Goal: Navigation & Orientation: Find specific page/section

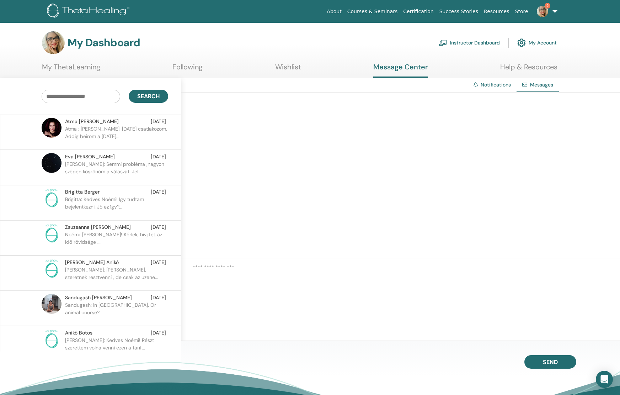
click at [130, 136] on p "Atma : [PERSON_NAME]. [DATE] csatlakozom. Addig beirom a [DATE]..." at bounding box center [116, 135] width 103 height 21
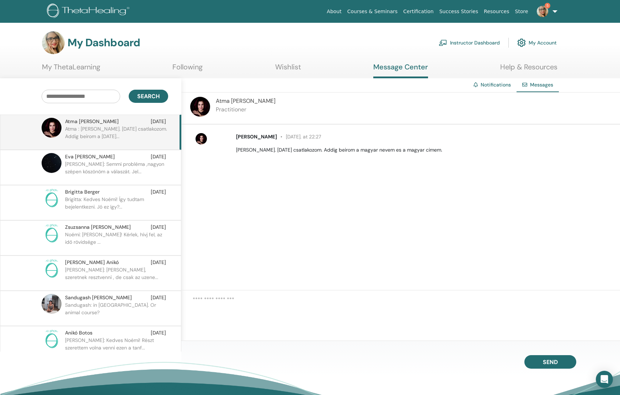
click at [543, 10] on img at bounding box center [542, 11] width 11 height 11
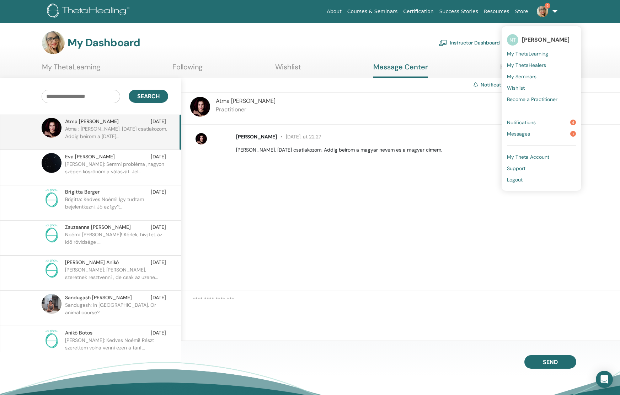
click at [541, 124] on link "Notifications 4" at bounding box center [541, 122] width 69 height 11
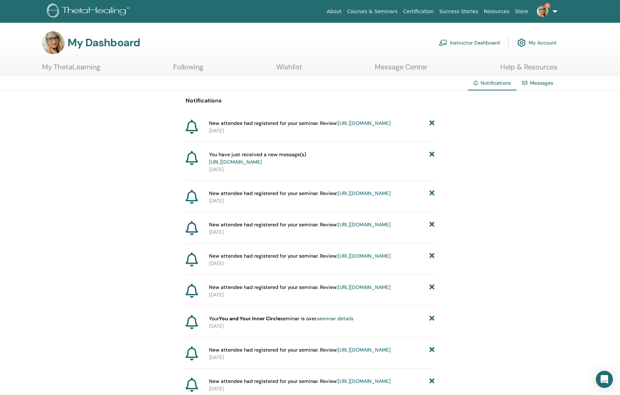
click at [338, 126] on link "[URL][DOMAIN_NAME]" at bounding box center [364, 123] width 53 height 6
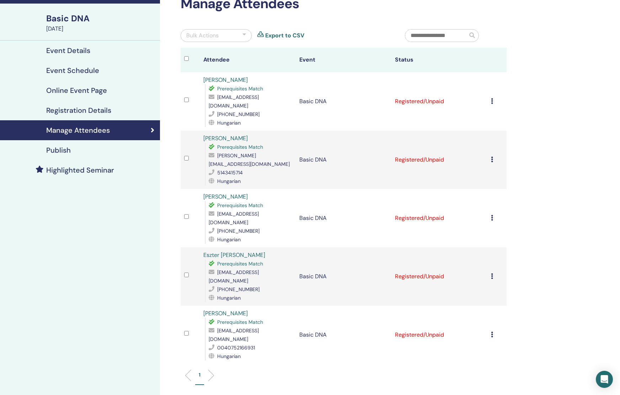
scroll to position [13, 0]
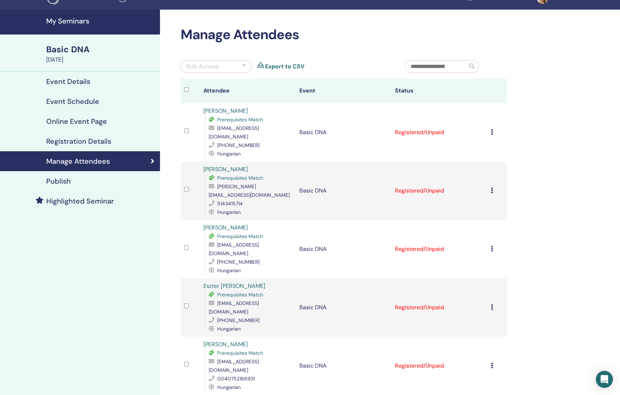
click at [232, 165] on link "[PERSON_NAME]" at bounding box center [226, 168] width 44 height 7
